Goal: Task Accomplishment & Management: Use online tool/utility

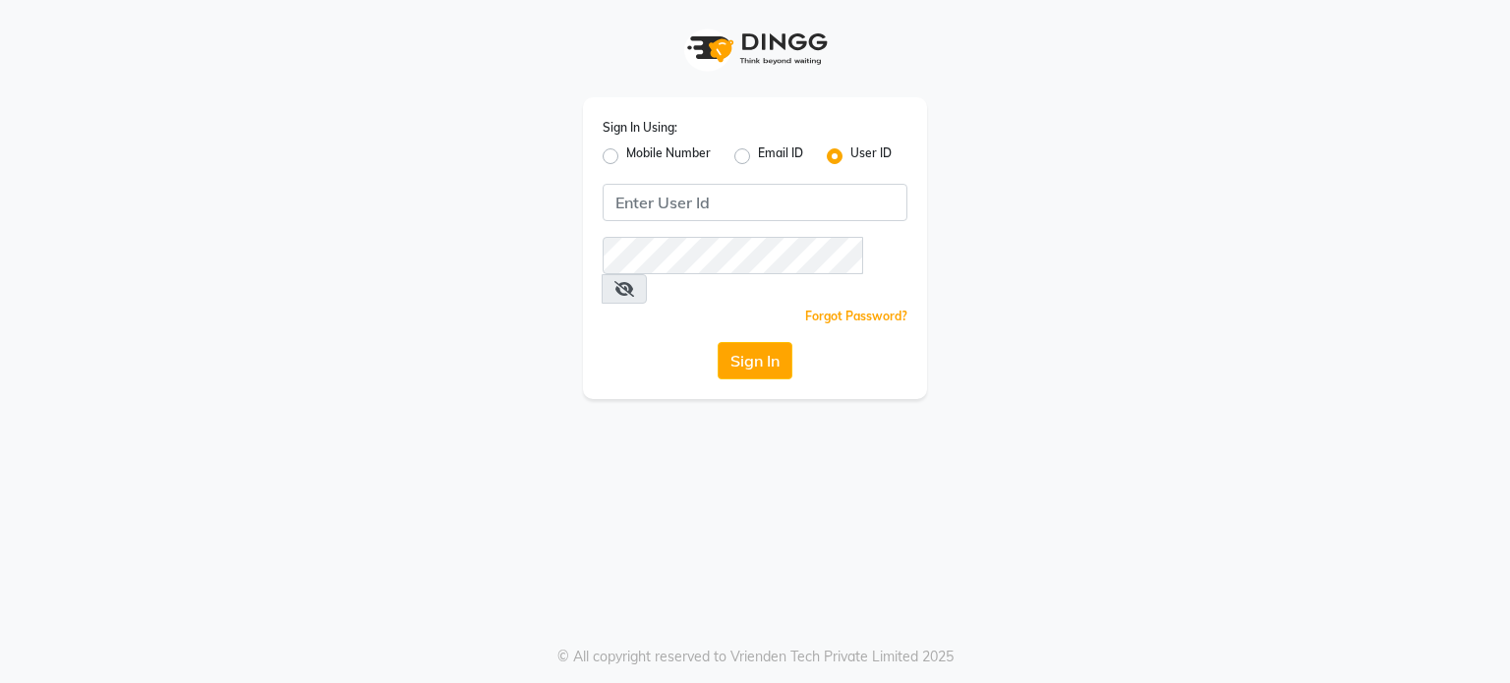
click at [661, 219] on input "Username" at bounding box center [755, 202] width 305 height 37
type input "K"
type input "kelishbeauty"
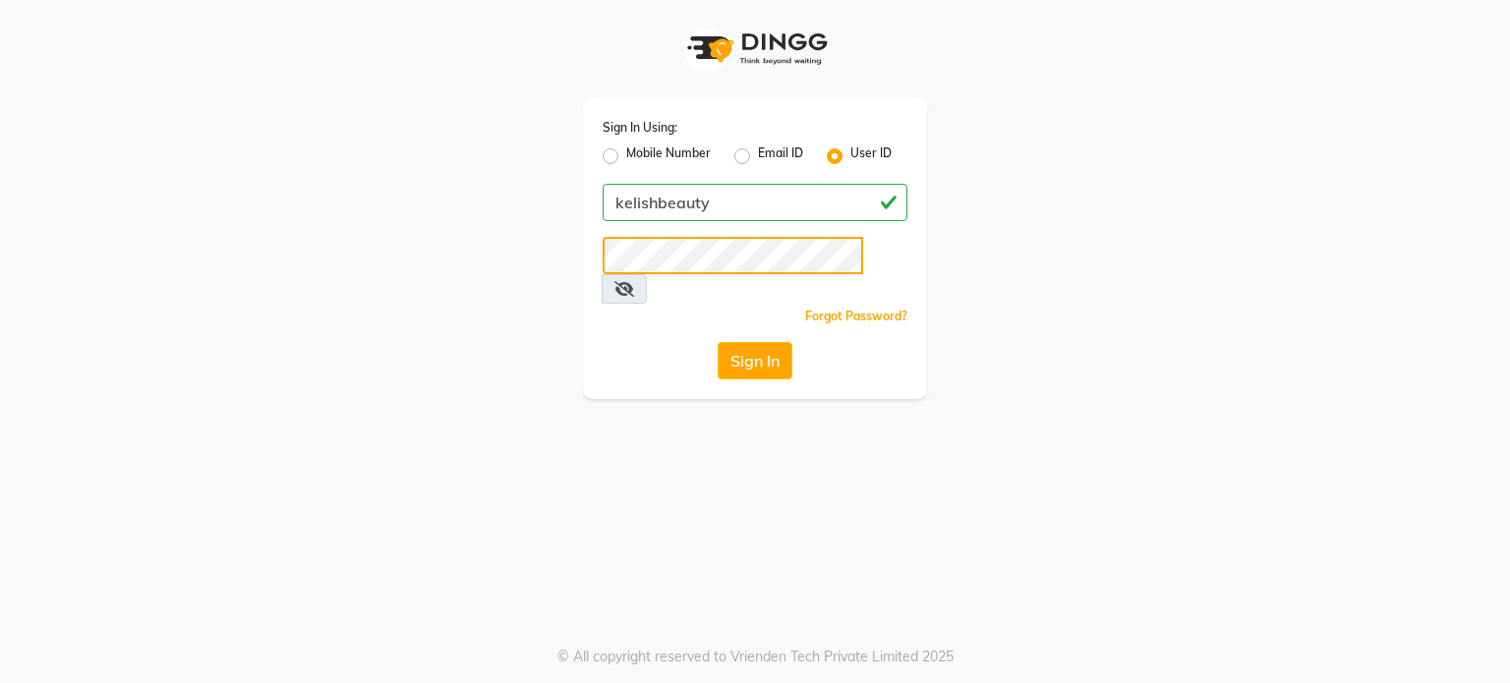
click at [718, 342] on button "Sign In" at bounding box center [755, 360] width 75 height 37
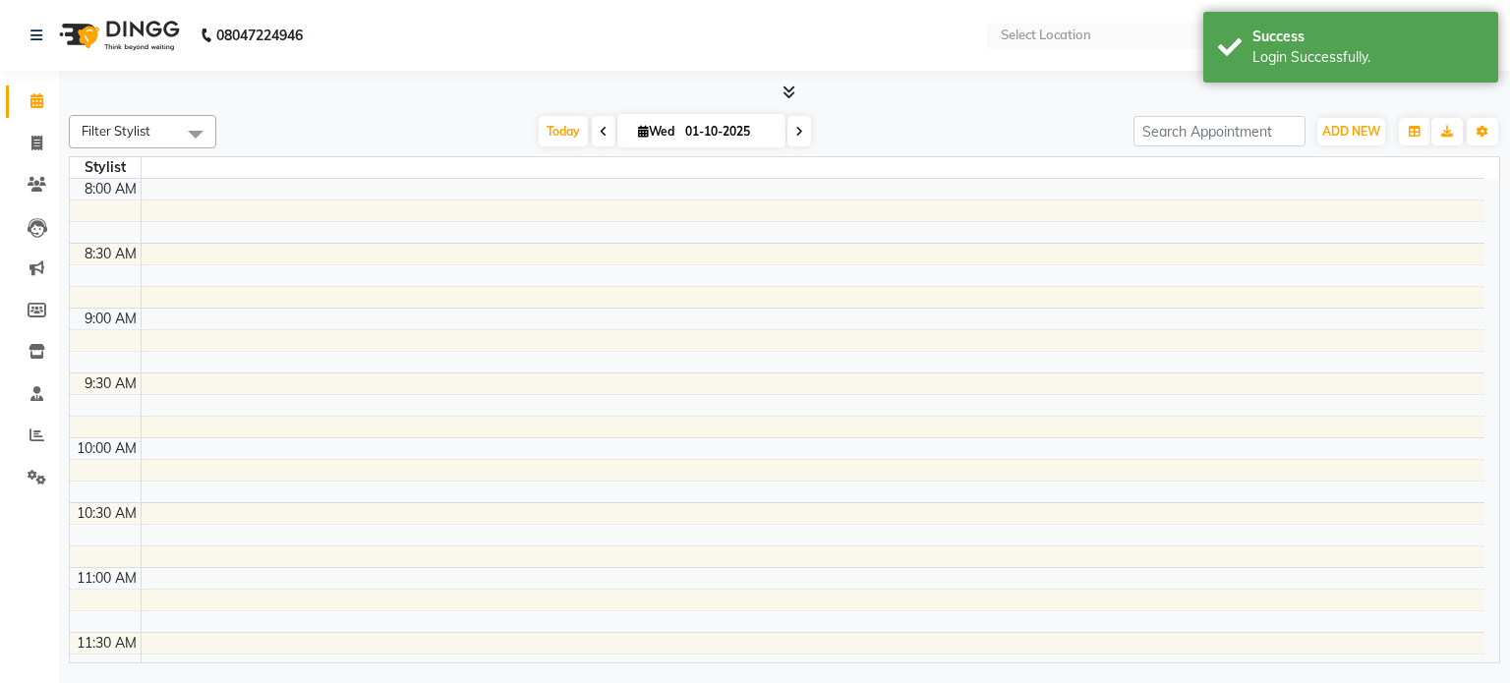
select select "en"
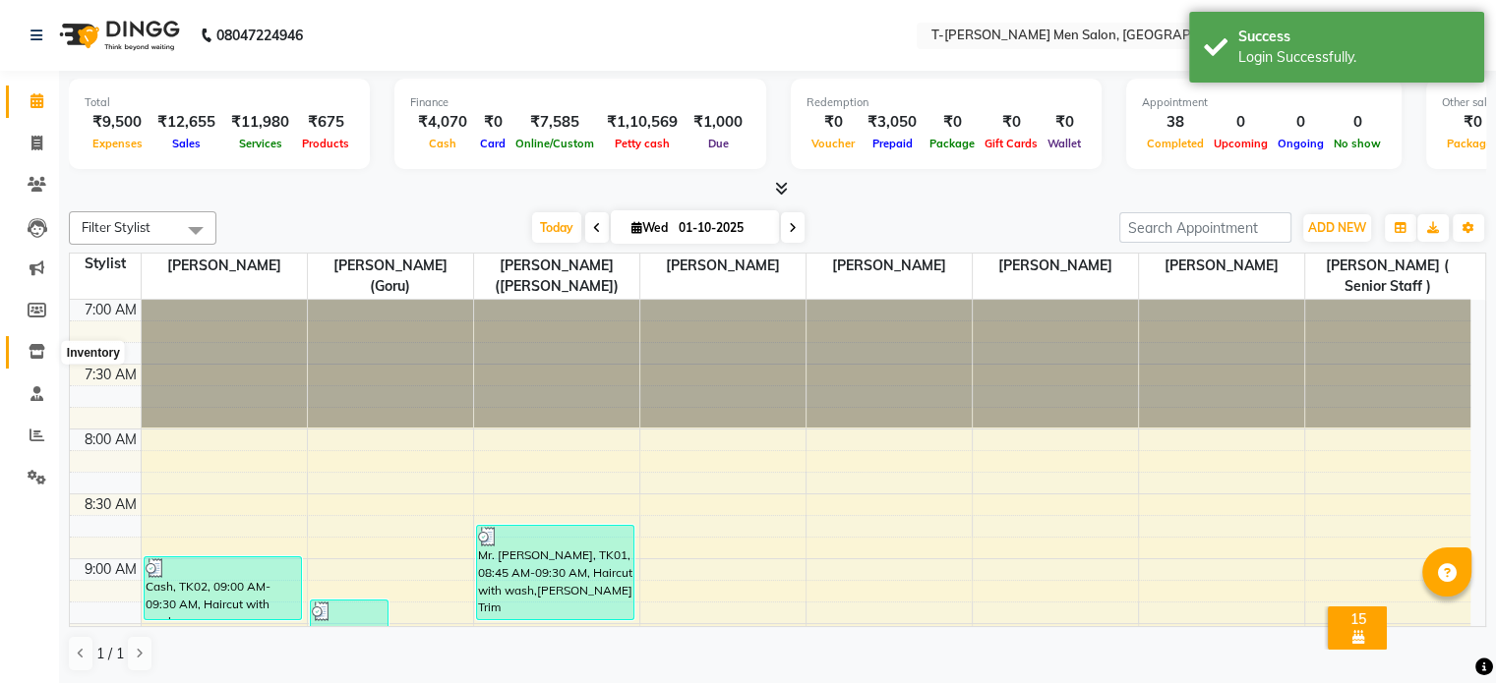
click at [35, 355] on icon at bounding box center [37, 351] width 17 height 15
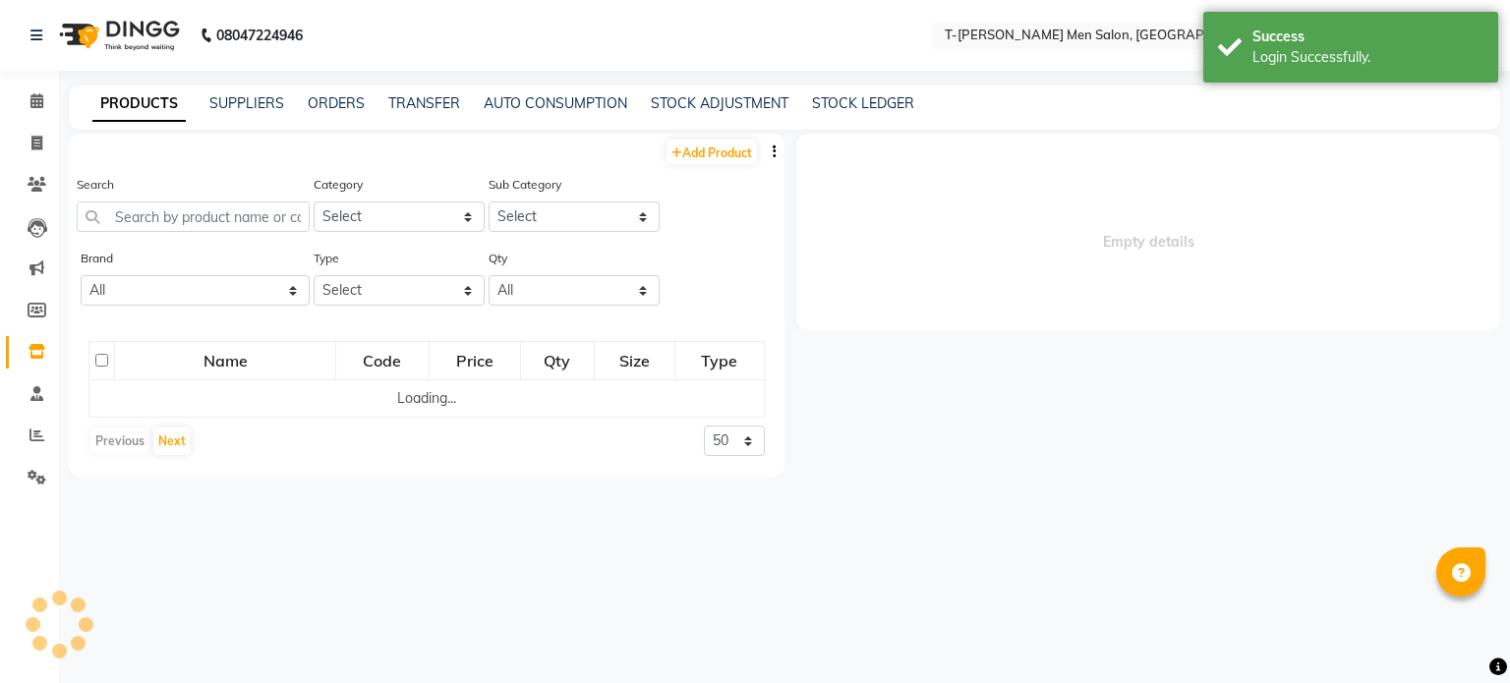
select select
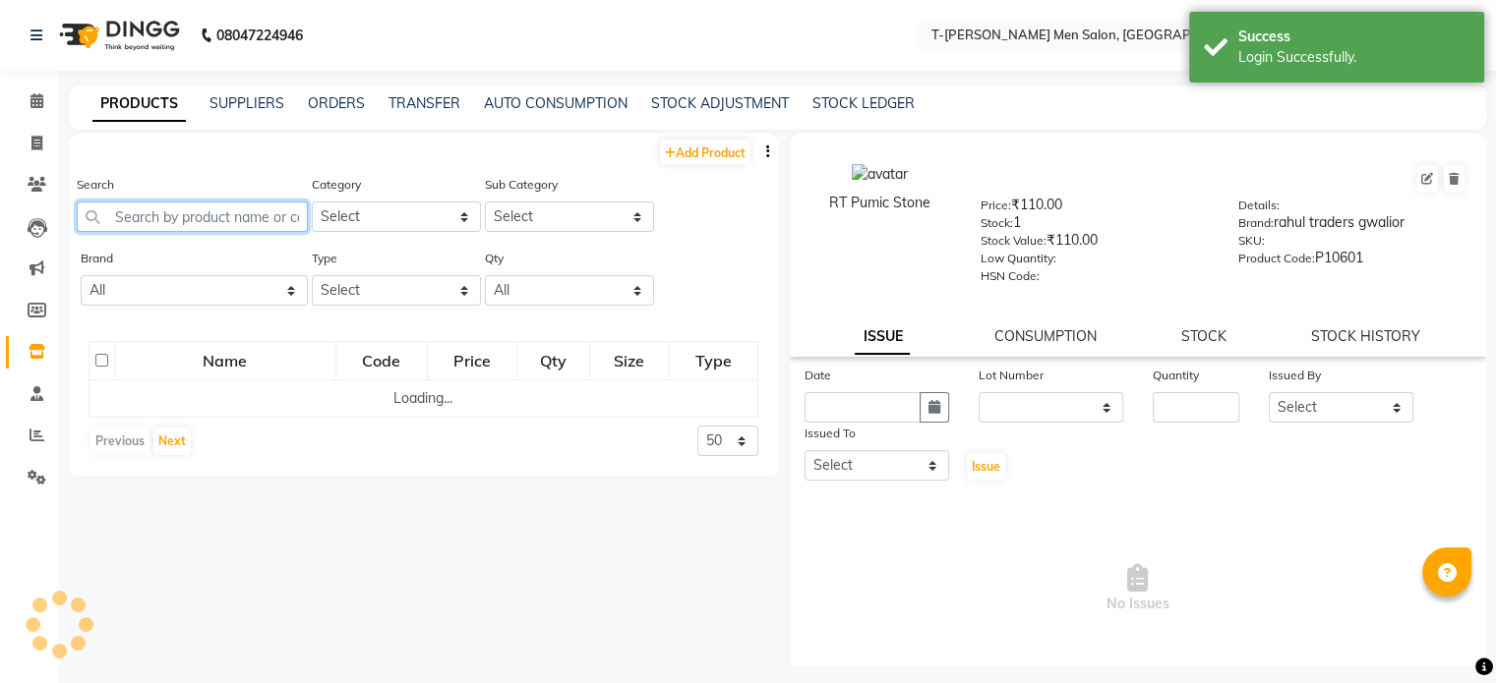
click at [219, 224] on input "text" at bounding box center [192, 217] width 231 height 30
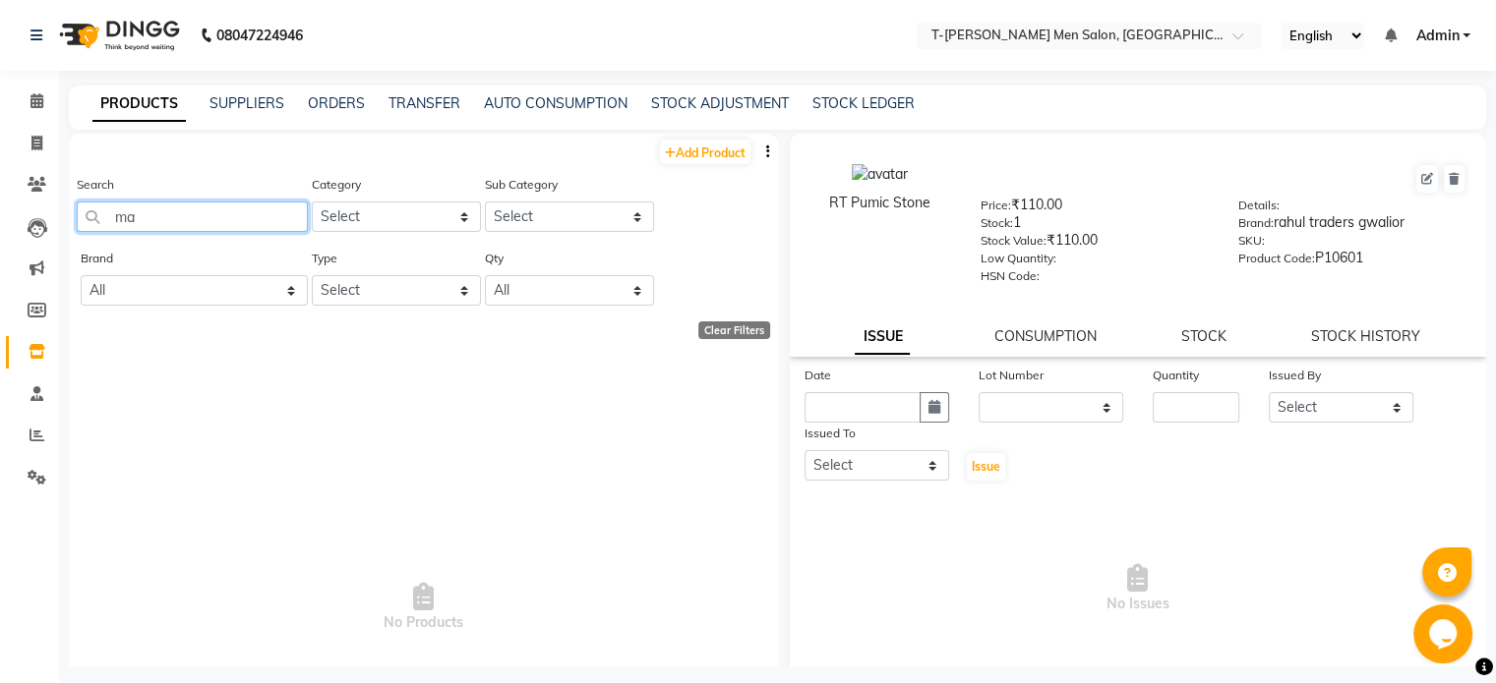
type input "m"
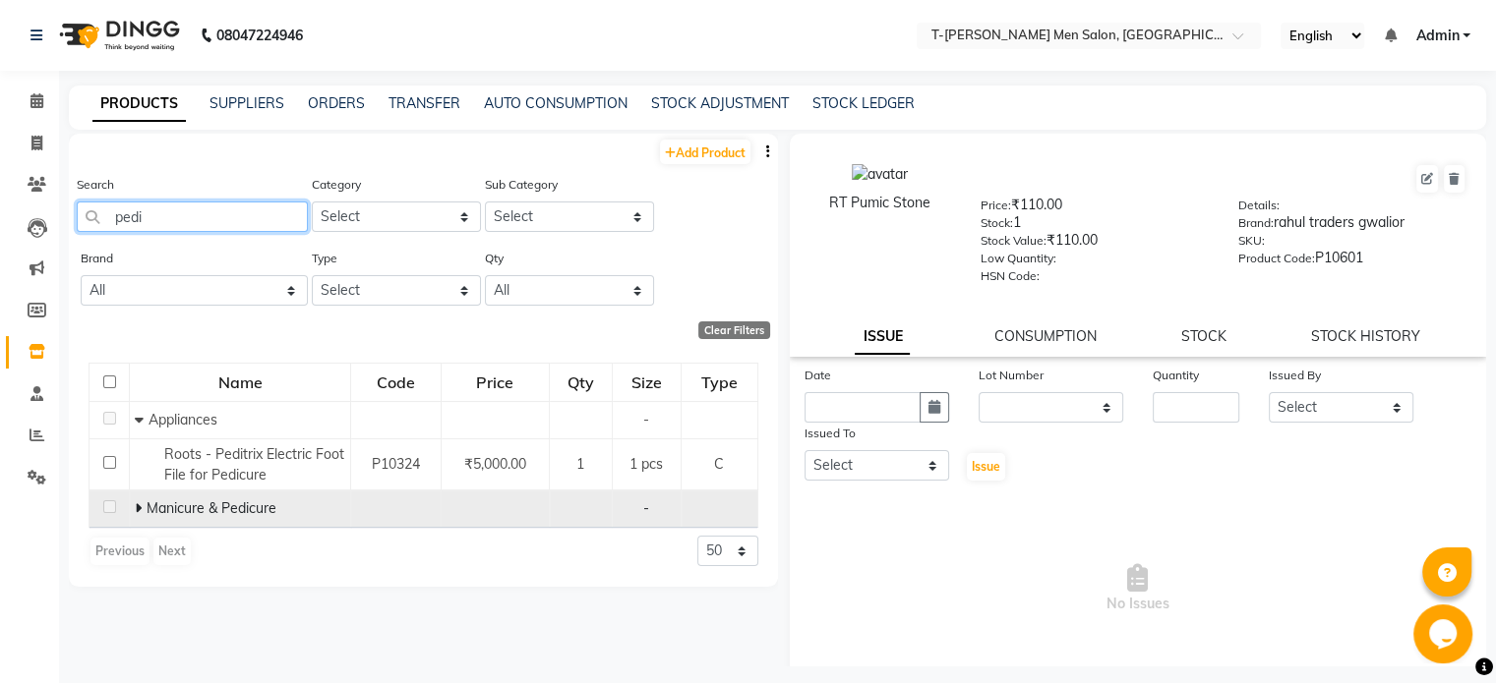
type input "pedi"
click at [142, 515] on span at bounding box center [141, 509] width 12 height 18
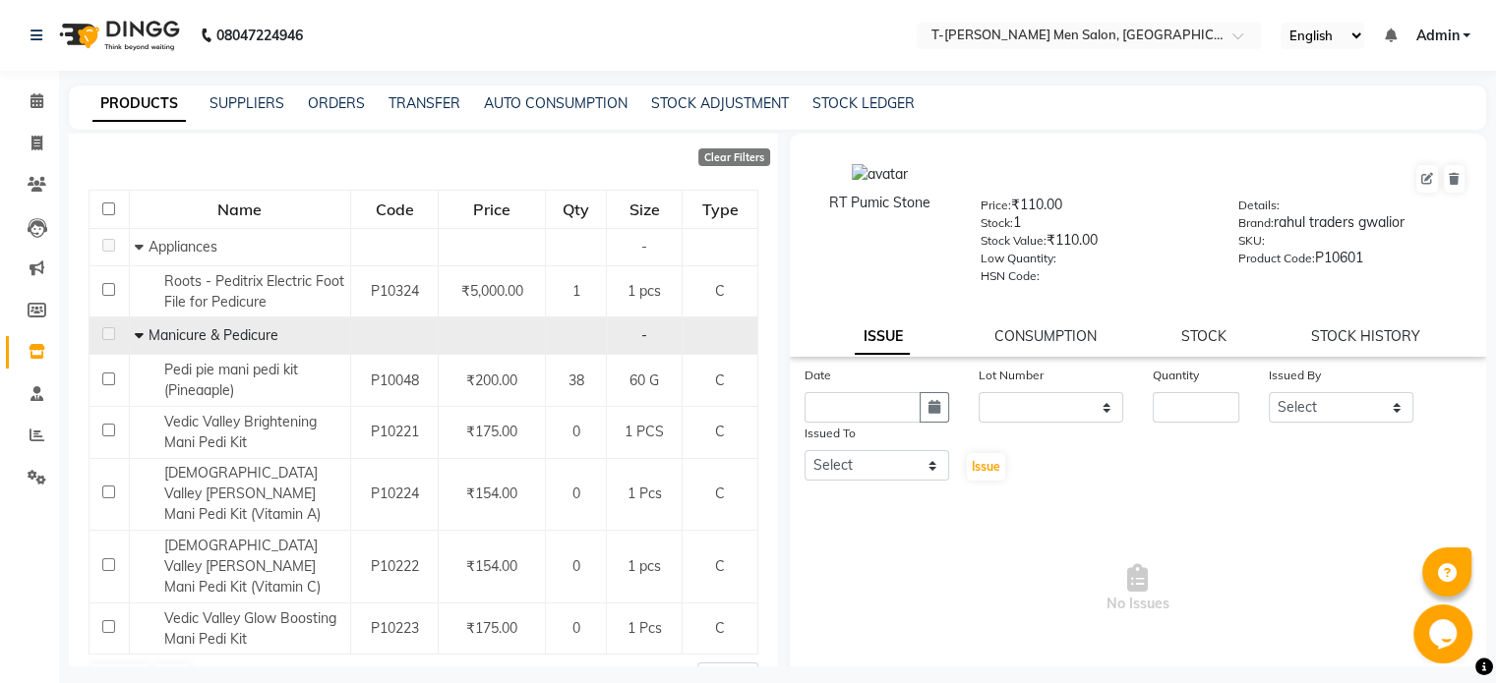
scroll to position [175, 0]
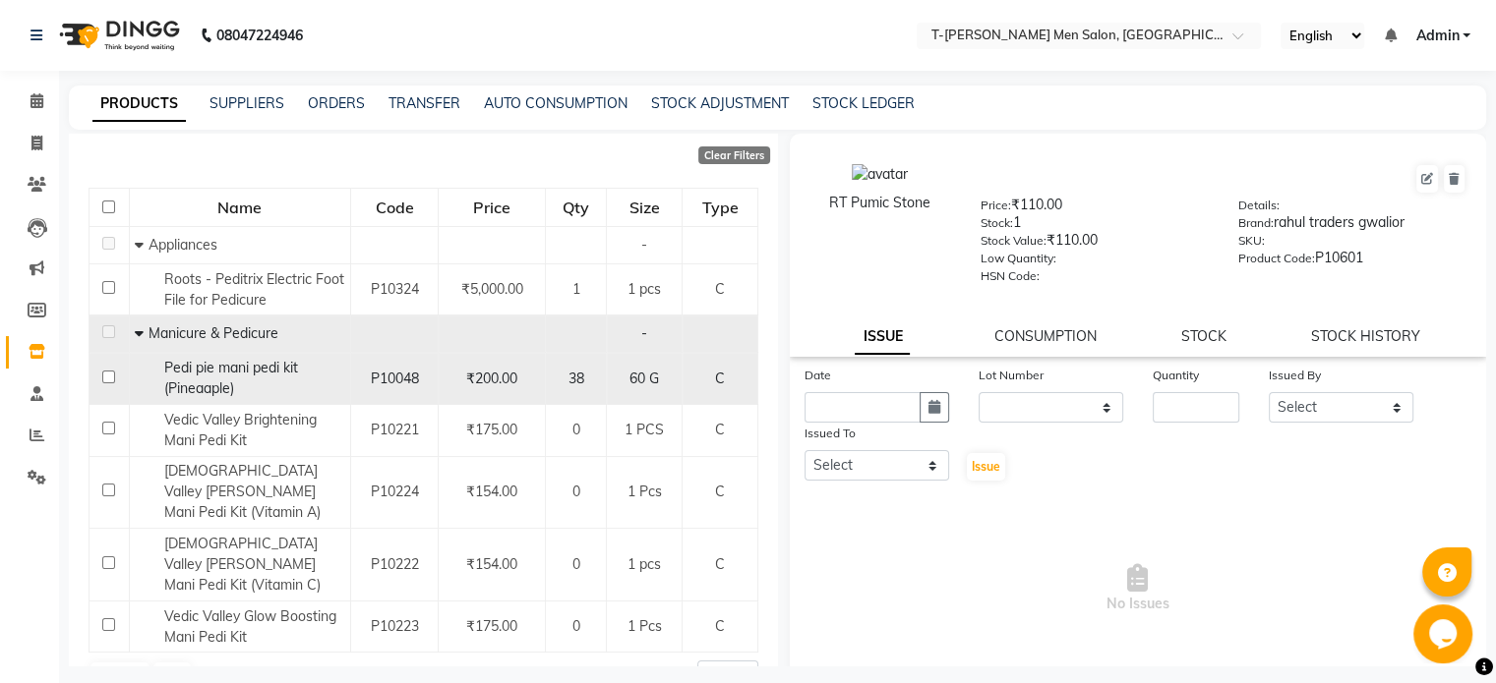
click at [264, 374] on span "Pedi pie mani pedi kit (Pineaaple)" at bounding box center [230, 378] width 134 height 38
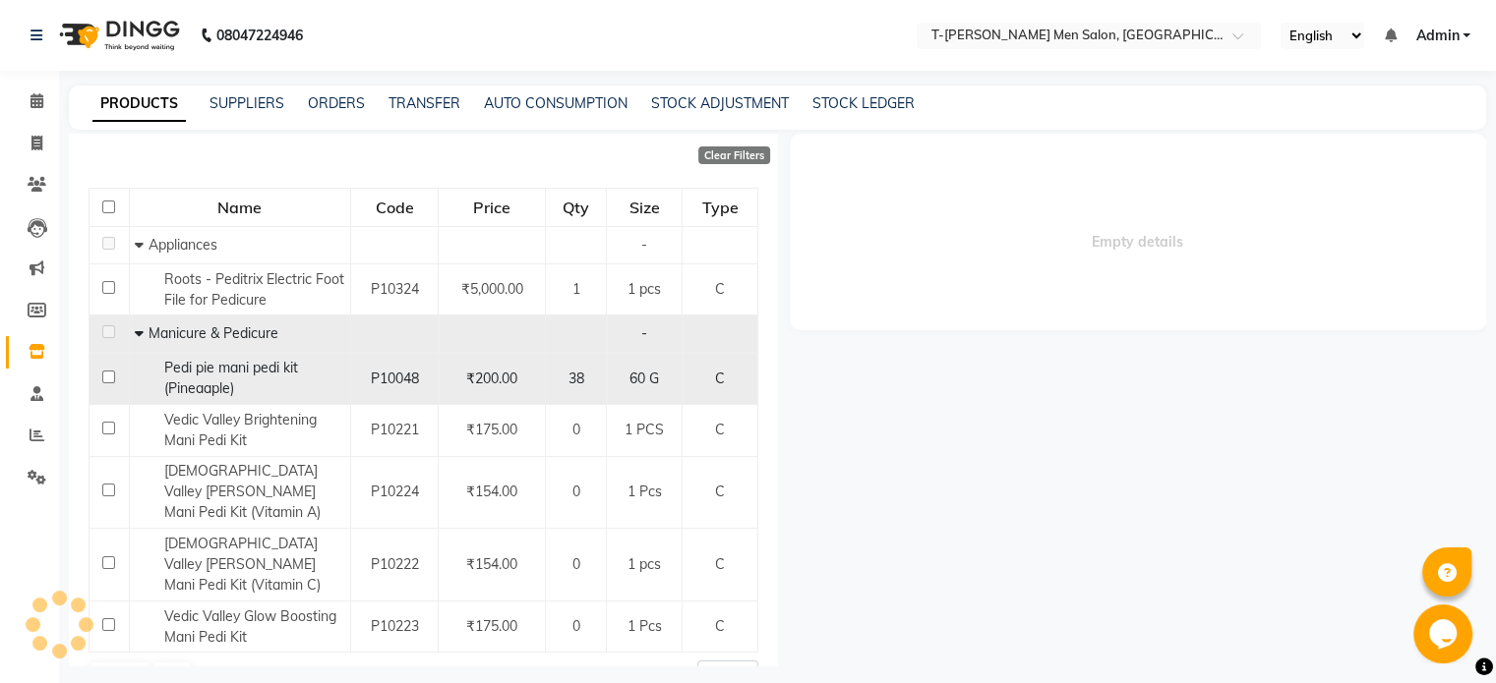
select select
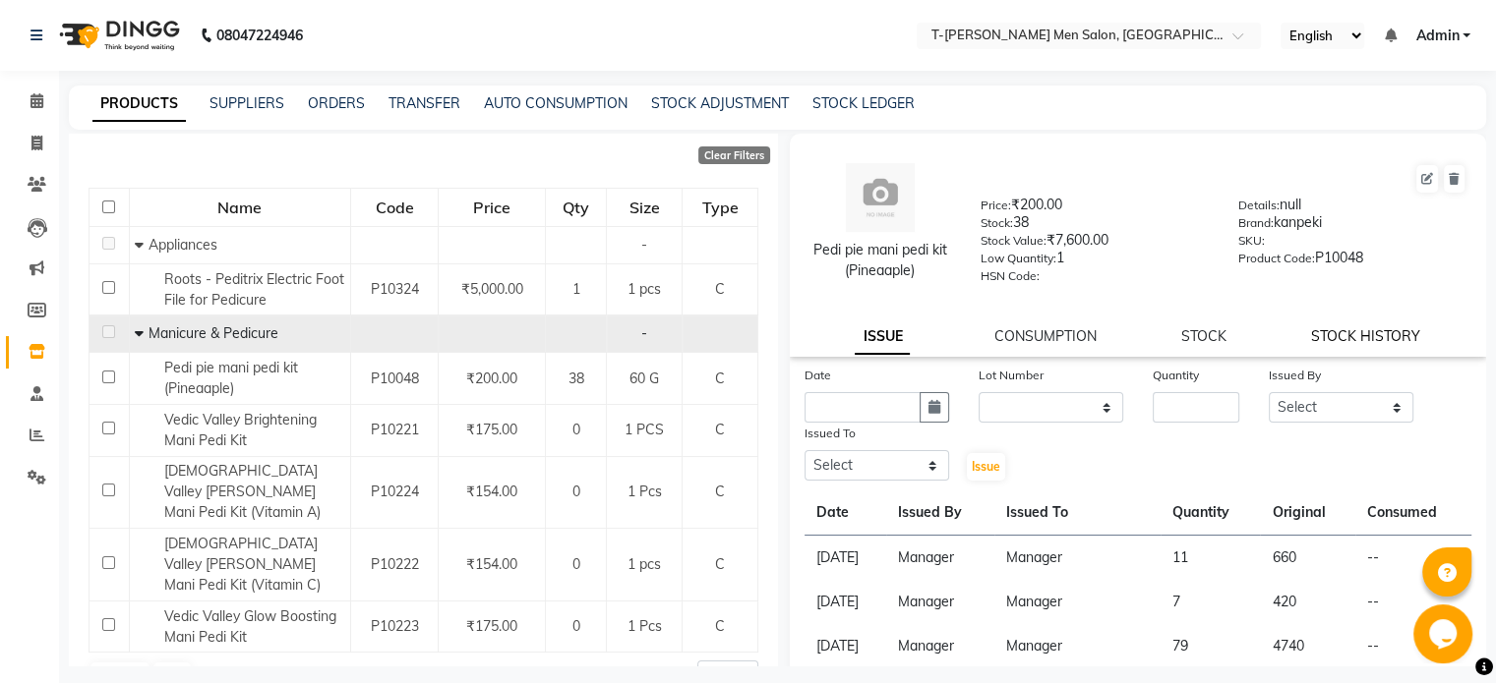
click at [1325, 345] on link "STOCK HISTORY" at bounding box center [1365, 336] width 109 height 18
select select "all"
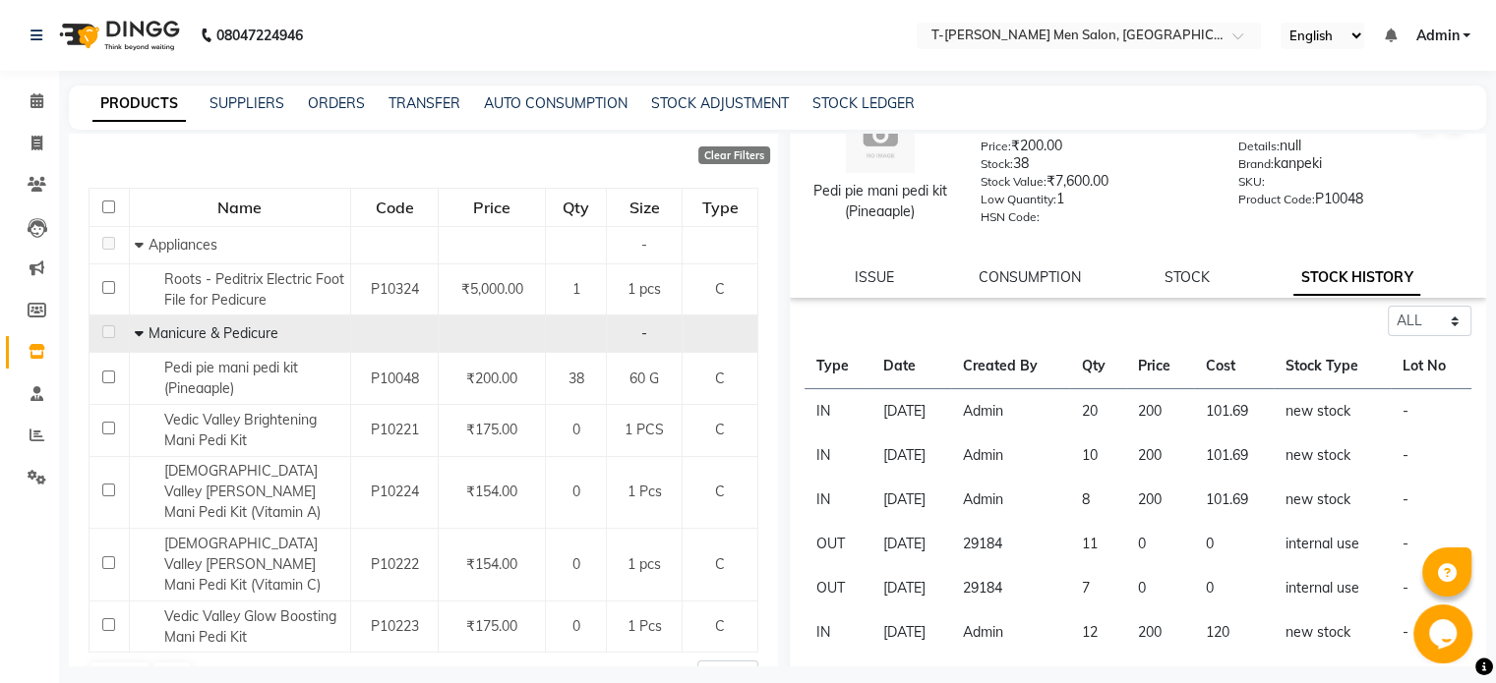
scroll to position [0, 0]
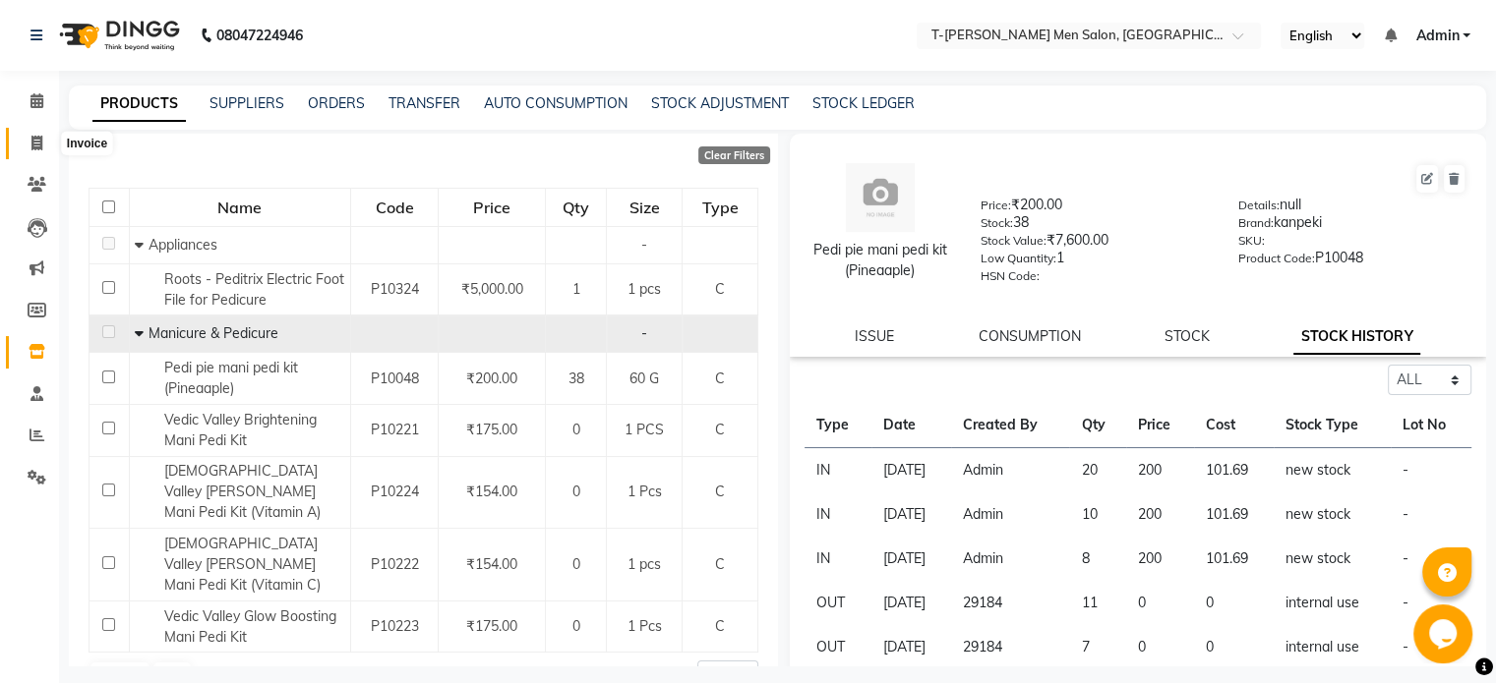
click at [40, 152] on span at bounding box center [37, 144] width 34 height 23
select select "service"
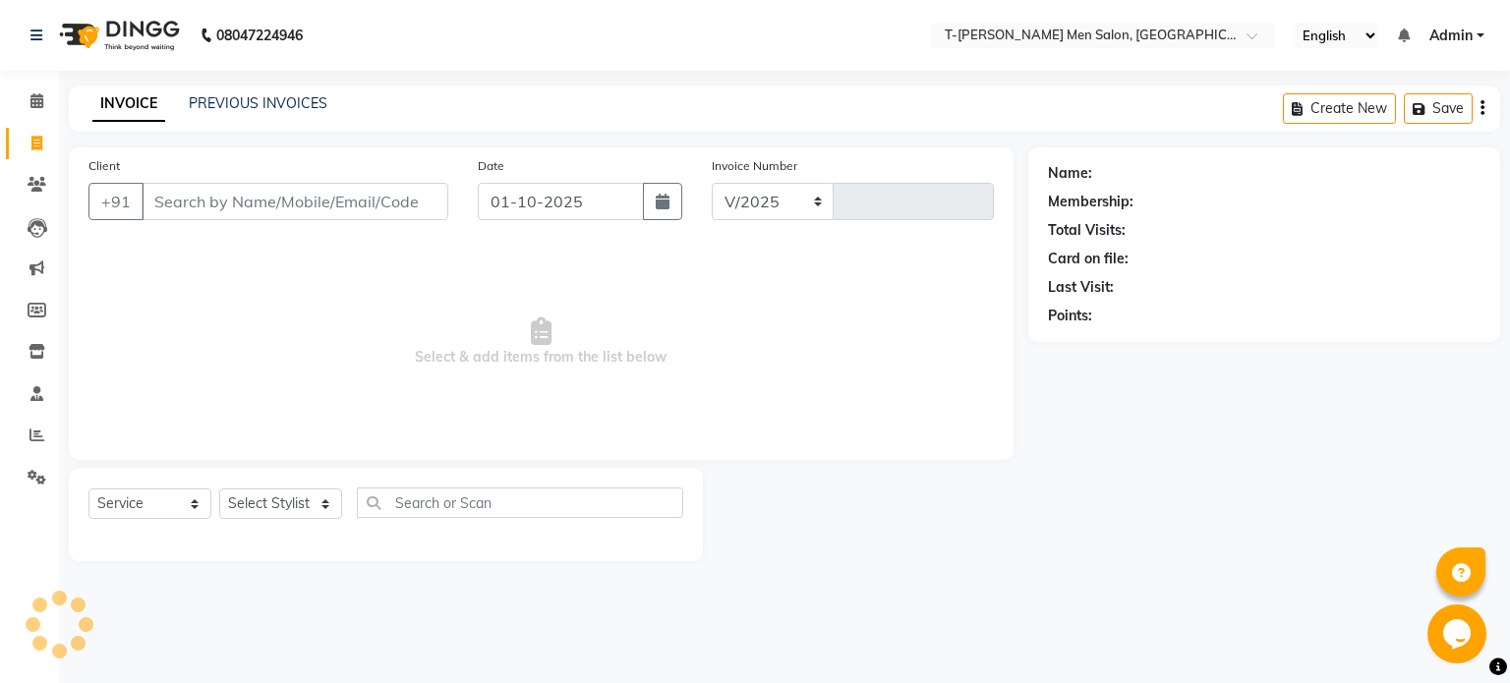
select select "4816"
type input "6265"
click at [30, 363] on span at bounding box center [37, 352] width 34 height 23
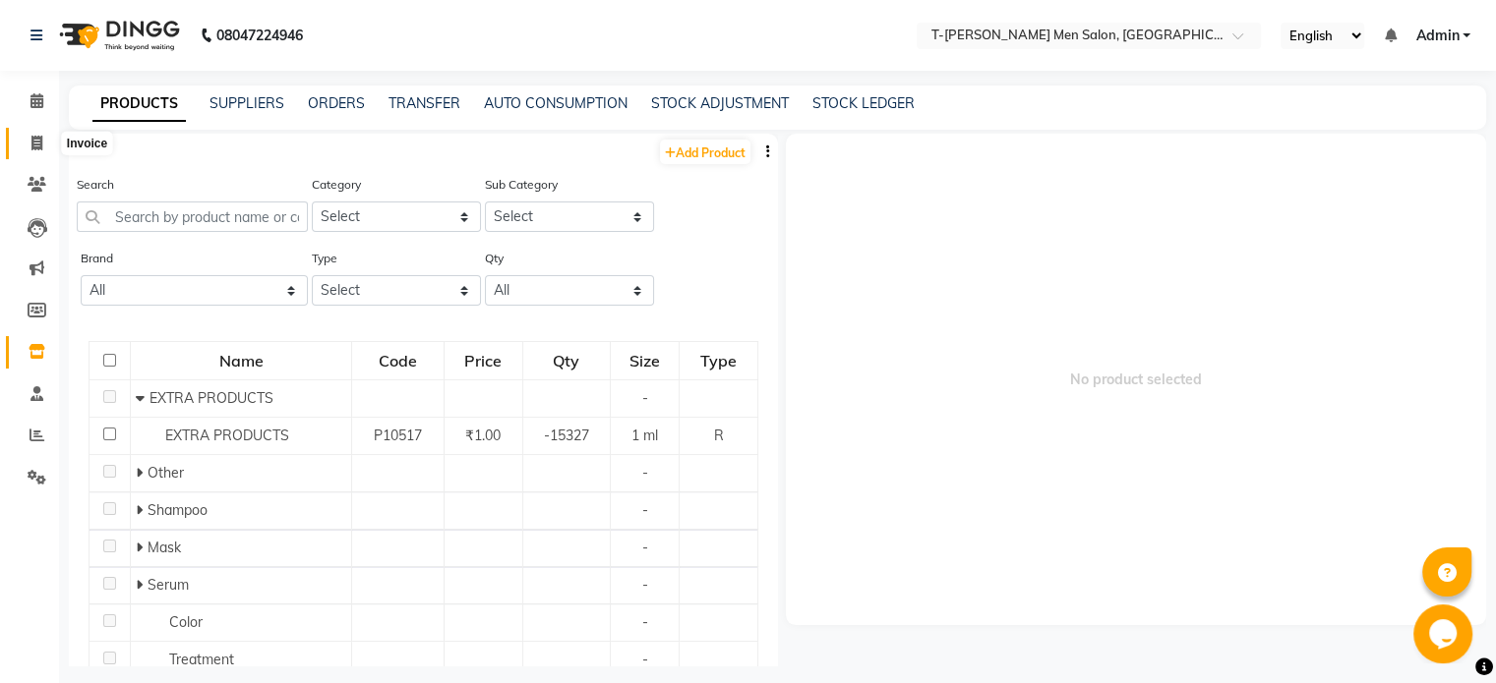
click at [42, 142] on span at bounding box center [37, 144] width 34 height 23
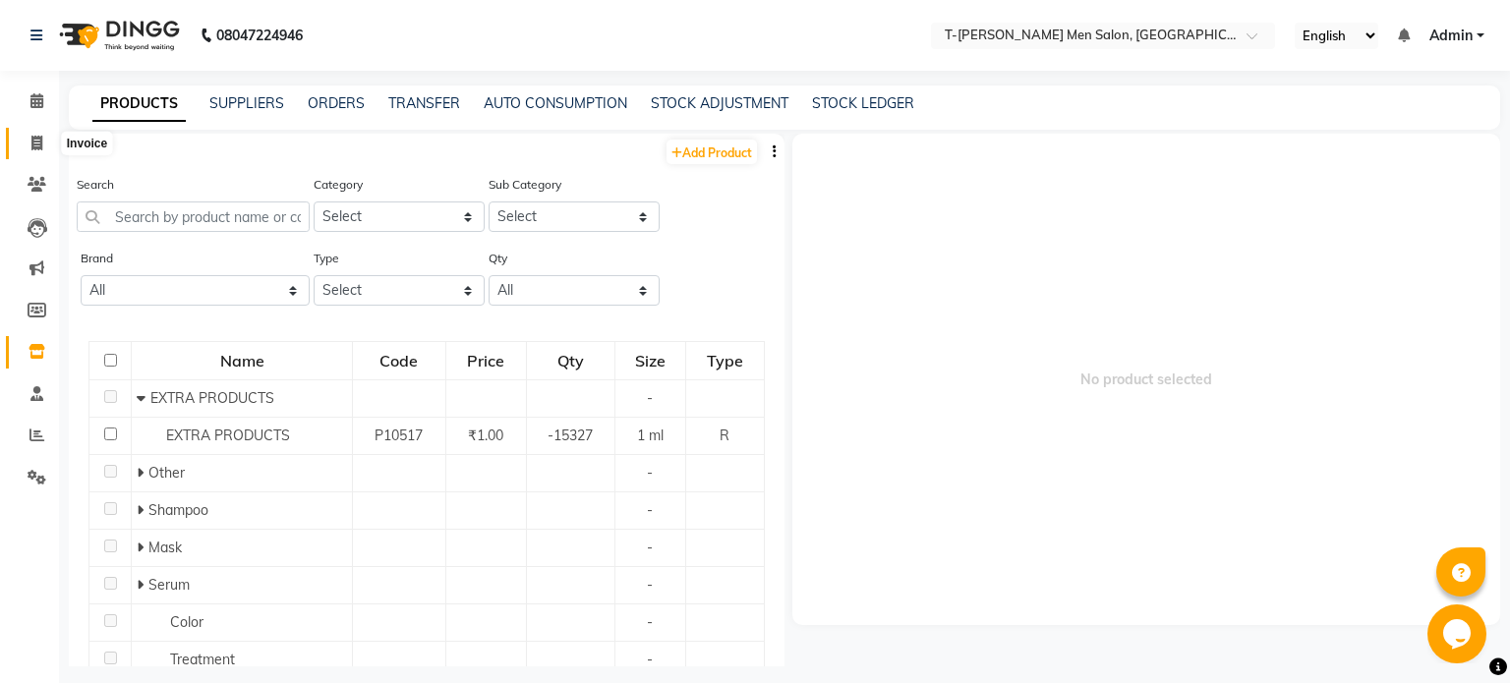
select select "service"
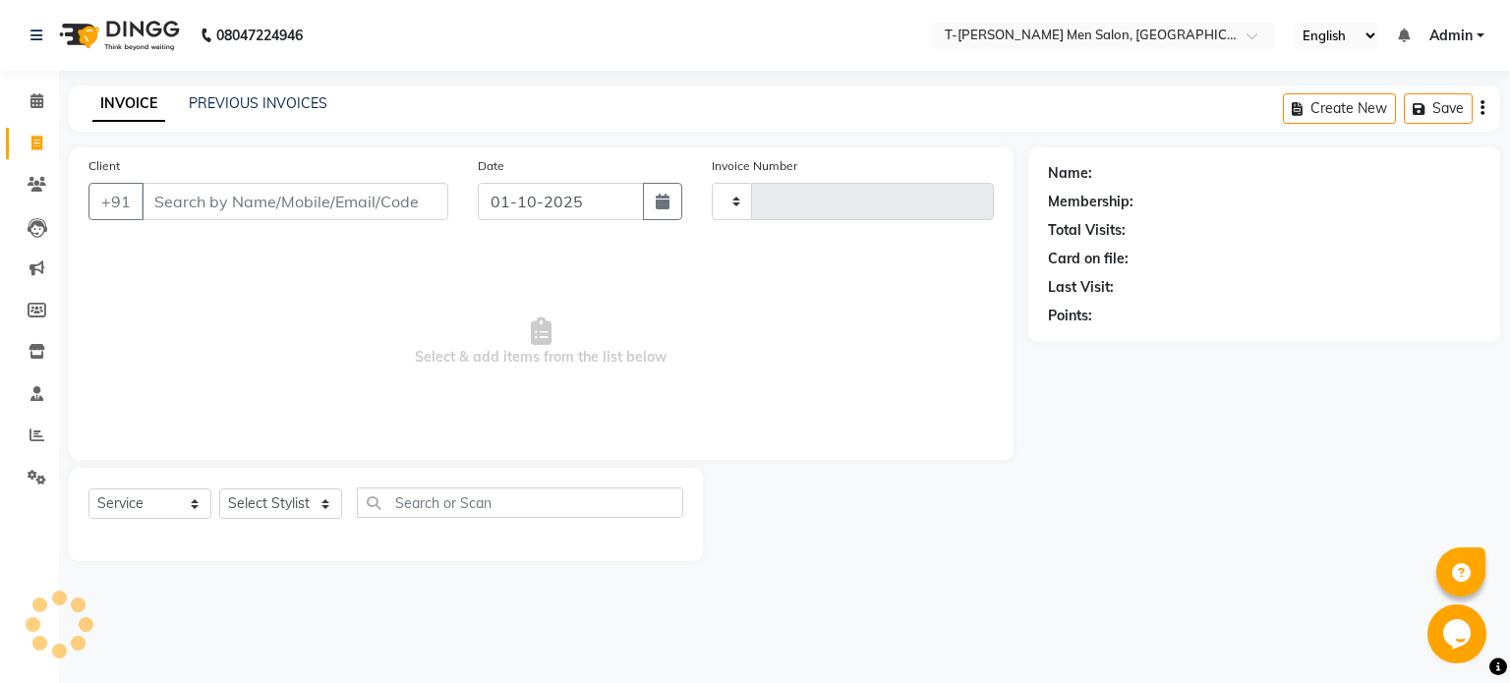
type input "6266"
select select "4816"
click at [35, 105] on icon at bounding box center [36, 100] width 13 height 15
